Goal: Navigation & Orientation: Find specific page/section

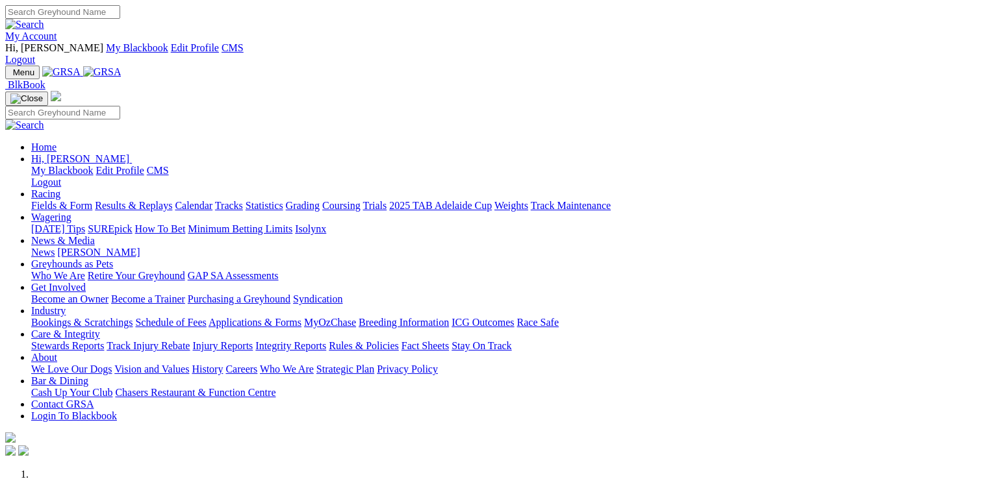
drag, startPoint x: 0, startPoint y: 0, endPoint x: 907, endPoint y: 13, distance: 906.6
click at [57, 31] on link "My Account" at bounding box center [31, 36] width 52 height 11
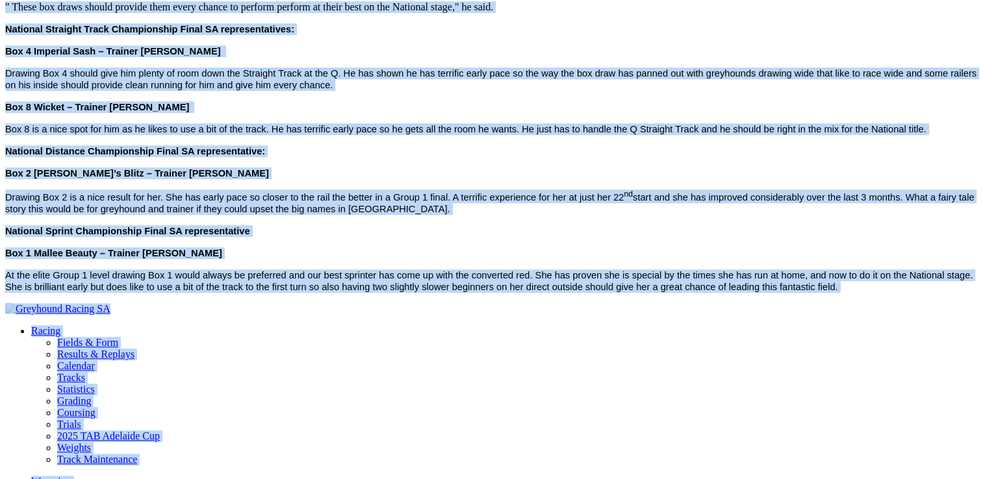
scroll to position [658, 0]
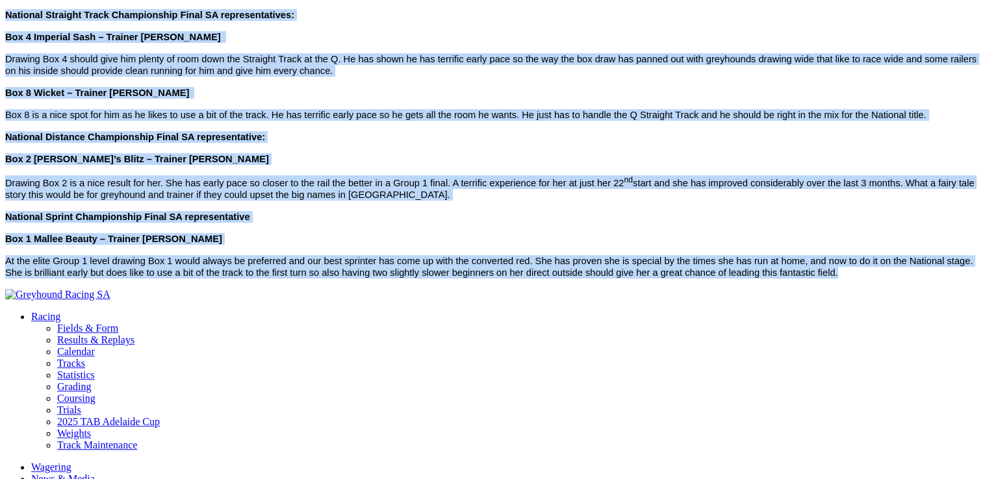
drag, startPoint x: 66, startPoint y: 117, endPoint x: 192, endPoint y: 236, distance: 173.7
click at [192, 236] on div "2025 Nationals - SA Representatives [DATE] Racing News The boxes were drawn in …" at bounding box center [491, 57] width 972 height 441
drag, startPoint x: 192, startPoint y: 236, endPoint x: 143, endPoint y: 219, distance: 52.0
copy div "Lor ipsum dolo sitam co Adipiscing elits doe tem 5930 Incididun ut la etdo ma A…"
